Goal: Check status: Check status

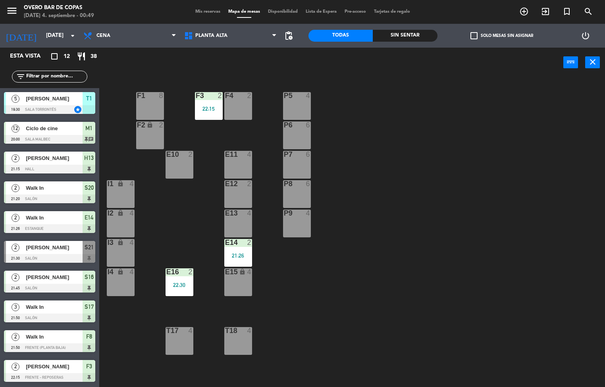
scroll to position [0, 0]
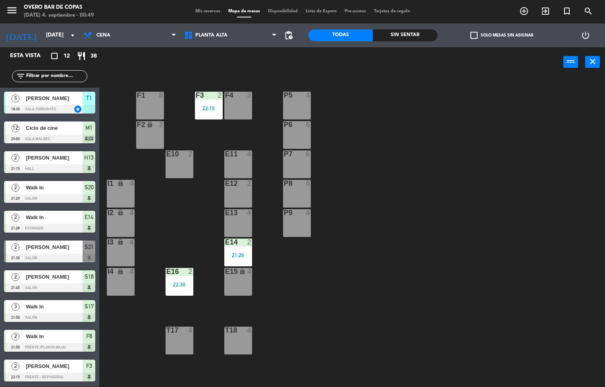
click at [456, 284] on div "P5 4 F1 8 F3 2 22:15 F4 2 P6 6 F2 lock 2 P7 6 E10 2 E11 4 P8 6 E12 2 I1 lock 4 …" at bounding box center [355, 232] width 500 height 310
click at [294, 162] on div "P7 6" at bounding box center [297, 164] width 28 height 28
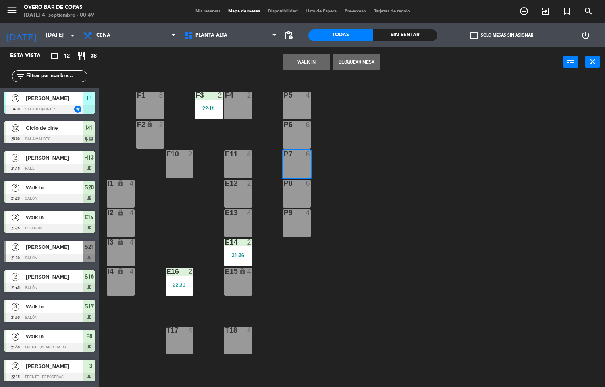
click at [405, 124] on div "P5 4 F1 8 F3 2 22:15 F4 2 P6 6 F2 lock 2 P7 6 E10 2 E11 4 P8 6 E12 2 I1 lock 4 …" at bounding box center [355, 232] width 500 height 310
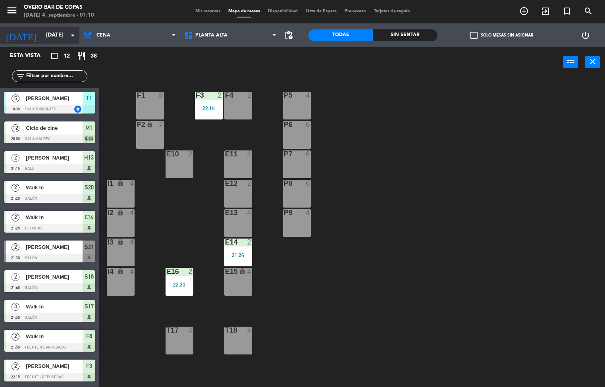
click at [42, 37] on input "[DATE]" at bounding box center [79, 35] width 75 height 14
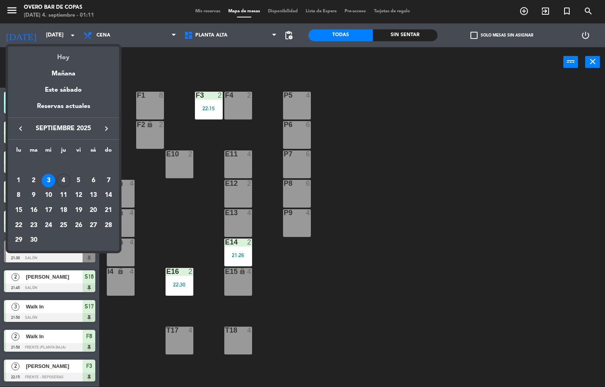
click at [67, 56] on div "Hoy" at bounding box center [63, 54] width 111 height 16
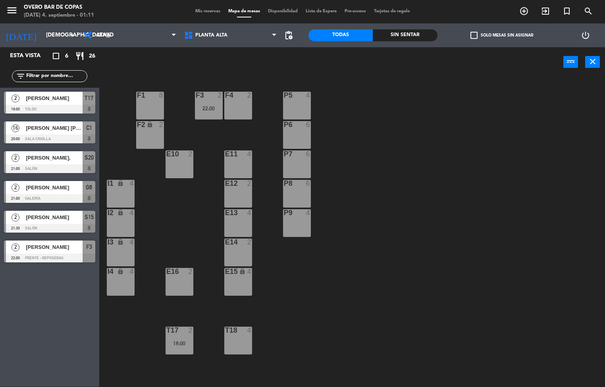
click at [47, 127] on span "[PERSON_NAME] [PERSON_NAME]" at bounding box center [54, 128] width 57 height 8
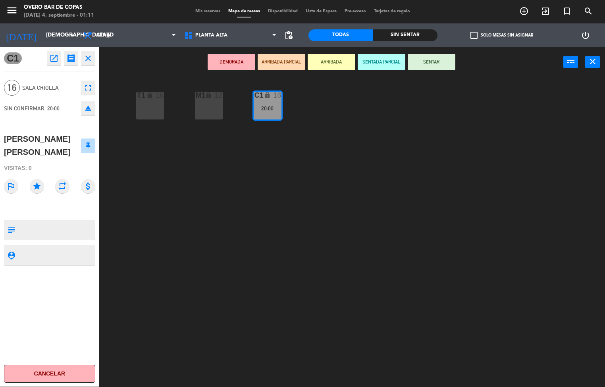
click at [90, 60] on icon "close" at bounding box center [88, 59] width 10 height 10
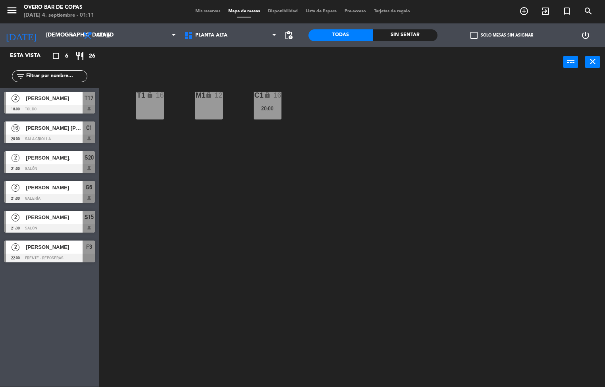
click at [312, 252] on div "T1 lock 16 M1 lock 12 C1 lock 16 20:00" at bounding box center [355, 232] width 500 height 310
click at [189, 32] on icon at bounding box center [190, 36] width 12 height 10
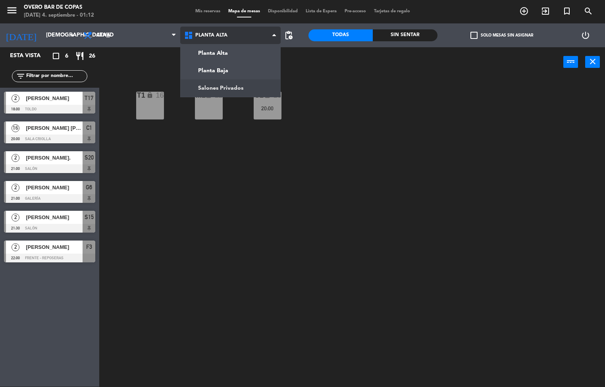
click at [215, 93] on ng-component "menu Overo Bar de Copas [DATE] 4. septiembre - 01:12 Mis reservas Mapa de mesas…" at bounding box center [302, 193] width 605 height 387
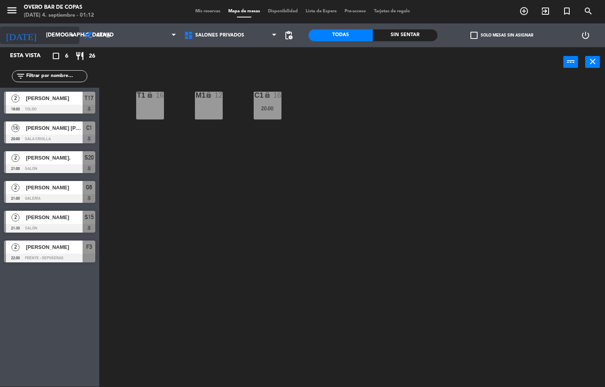
click at [50, 31] on input "[DEMOGRAPHIC_DATA][DATE]" at bounding box center [79, 35] width 75 height 14
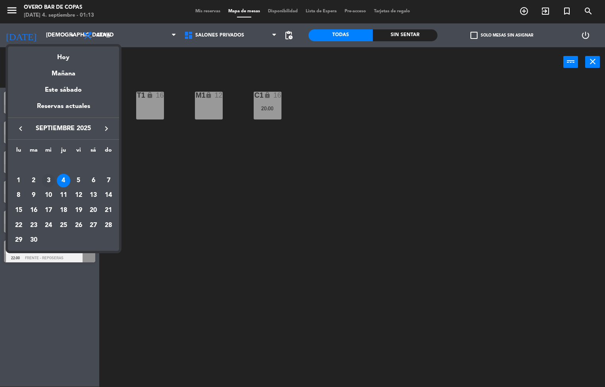
click at [47, 182] on div "3" at bounding box center [48, 180] width 13 height 13
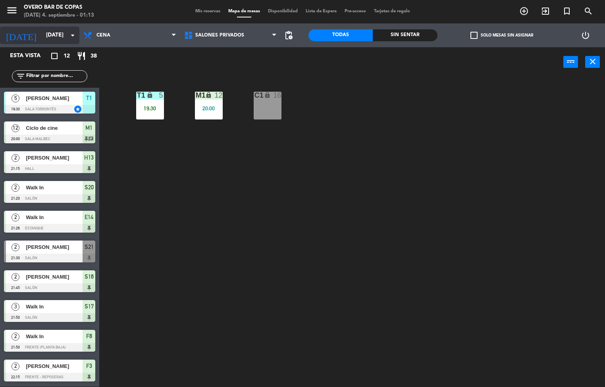
click at [52, 33] on input "[DATE]" at bounding box center [79, 35] width 75 height 14
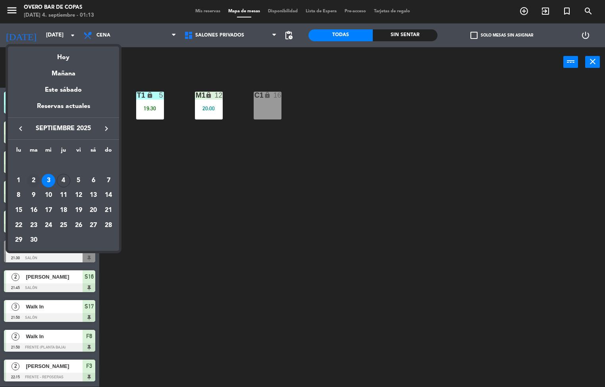
click at [37, 180] on div "2" at bounding box center [33, 180] width 13 height 13
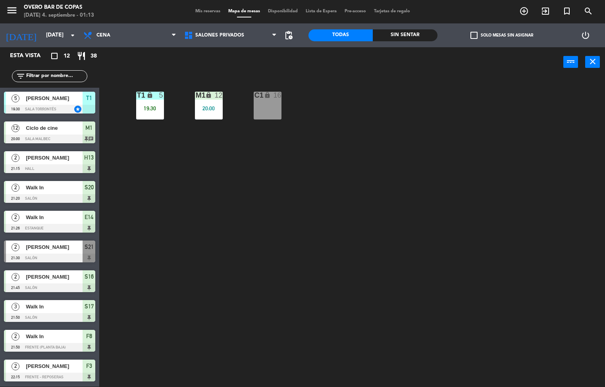
type input "[DATE]"
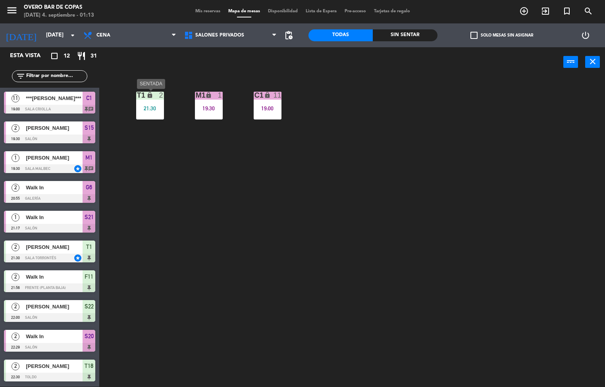
click at [150, 110] on div "21:30" at bounding box center [150, 109] width 28 height 6
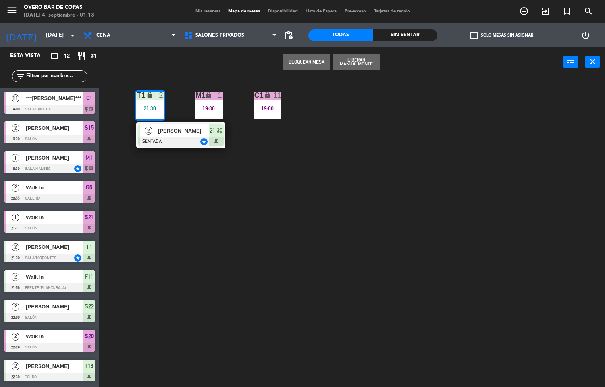
click at [171, 131] on span "[PERSON_NAME]" at bounding box center [183, 131] width 51 height 8
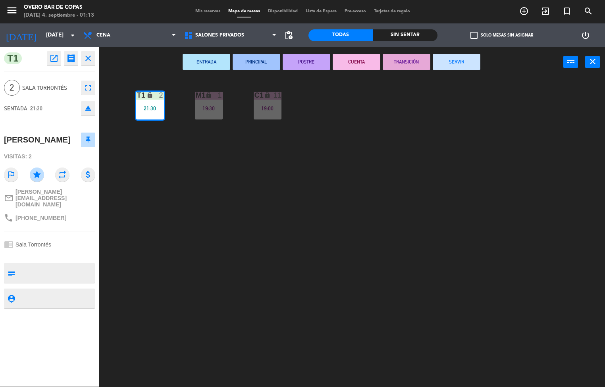
click at [52, 55] on icon "open_in_new" at bounding box center [54, 59] width 10 height 10
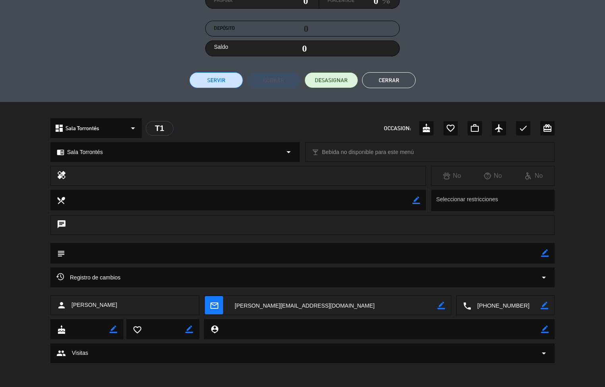
scroll to position [13, 0]
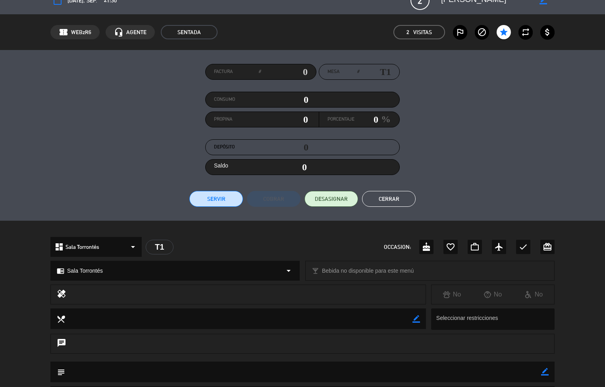
click at [388, 193] on button "Cerrar" at bounding box center [389, 199] width 54 height 16
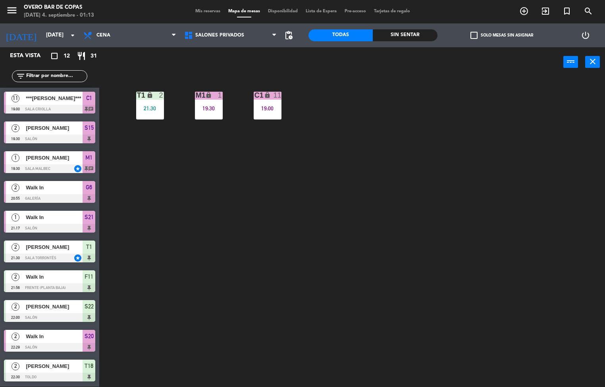
click at [214, 202] on div "T1 lock 2 21:30 M1 lock 1 19:30 C1 lock 11 19:00" at bounding box center [355, 232] width 500 height 310
click at [46, 97] on span "***[PERSON_NAME]***" at bounding box center [54, 98] width 57 height 8
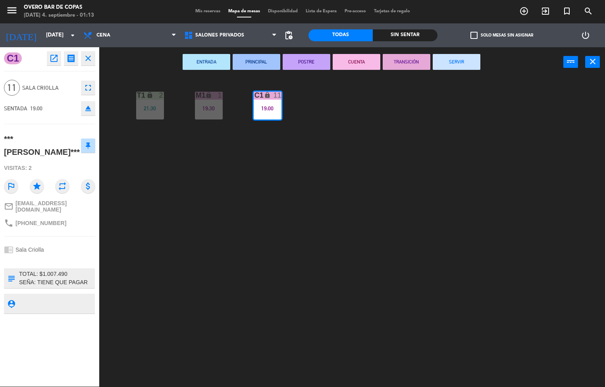
click at [51, 62] on icon "open_in_new" at bounding box center [54, 59] width 10 height 10
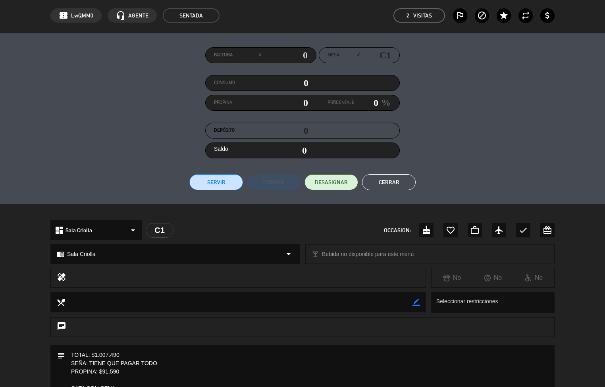
scroll to position [0, 0]
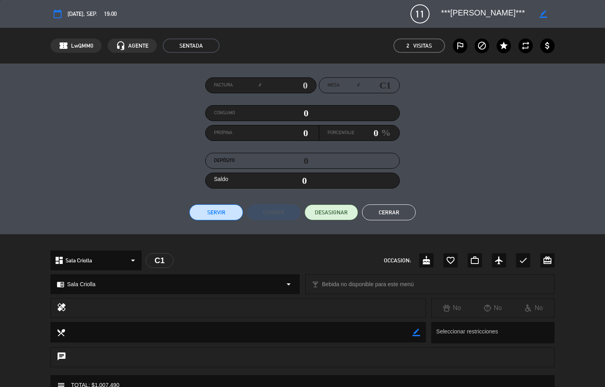
click at [512, 150] on div "Factura # Mesa # C1 Consumo 0 Propina 0 Porcentaje 0 % Depósito 0 Saldo 0 Servi…" at bounding box center [302, 148] width 504 height 143
click at [408, 215] on button "Cerrar" at bounding box center [389, 212] width 54 height 16
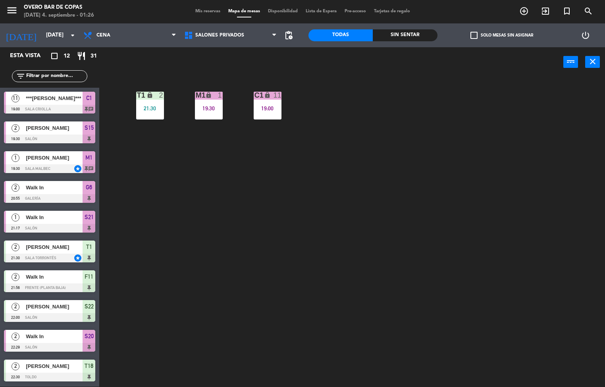
click at [465, 239] on div "T1 lock 2 21:30 M1 lock 1 19:30 C1 lock 11 19:00" at bounding box center [355, 232] width 500 height 310
